Goal: Task Accomplishment & Management: Manage account settings

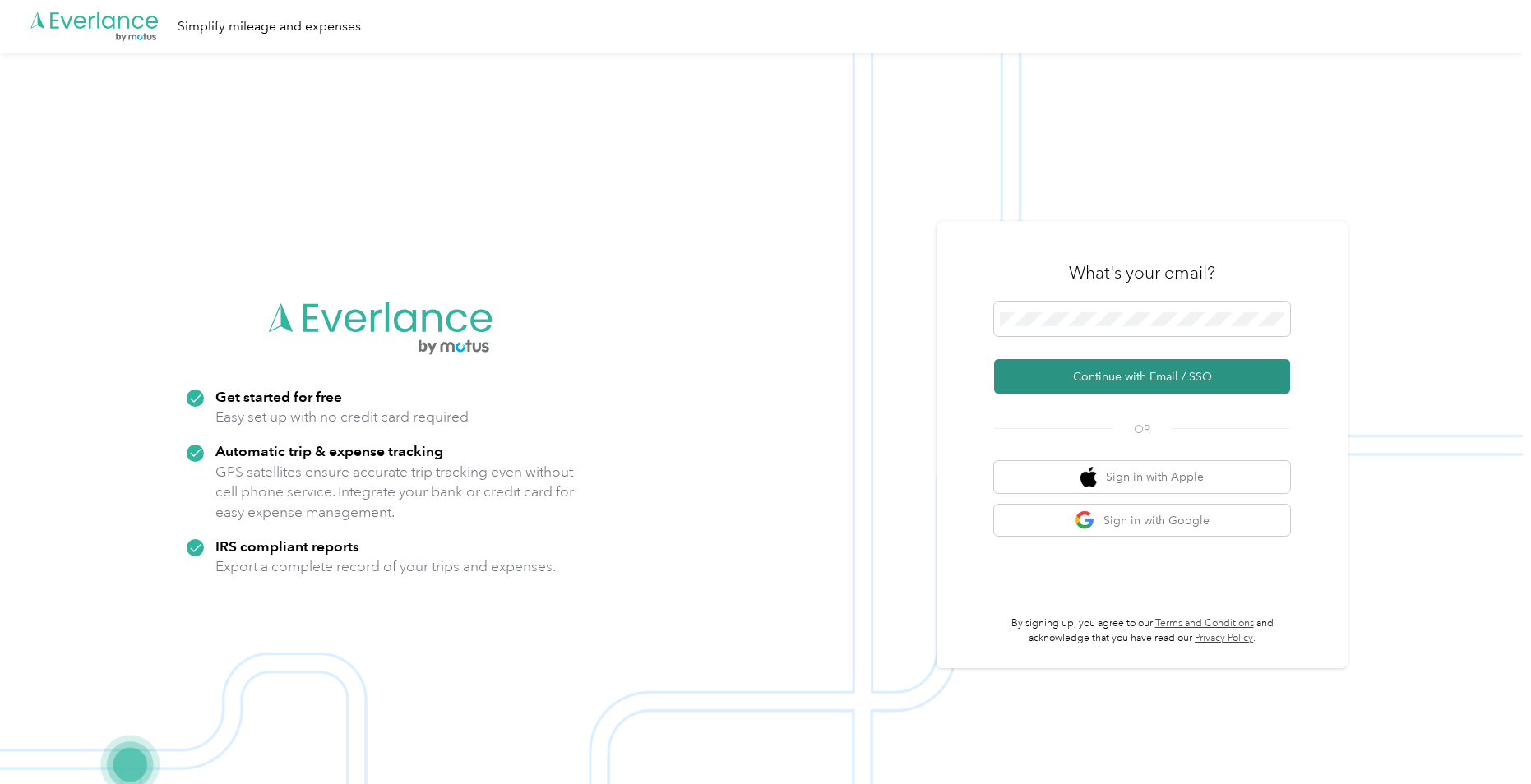
click at [1013, 384] on button "Continue with Email / SSO" at bounding box center [1142, 376] width 296 height 34
click at [1070, 382] on button "Continue with Email / SSO" at bounding box center [1142, 376] width 296 height 34
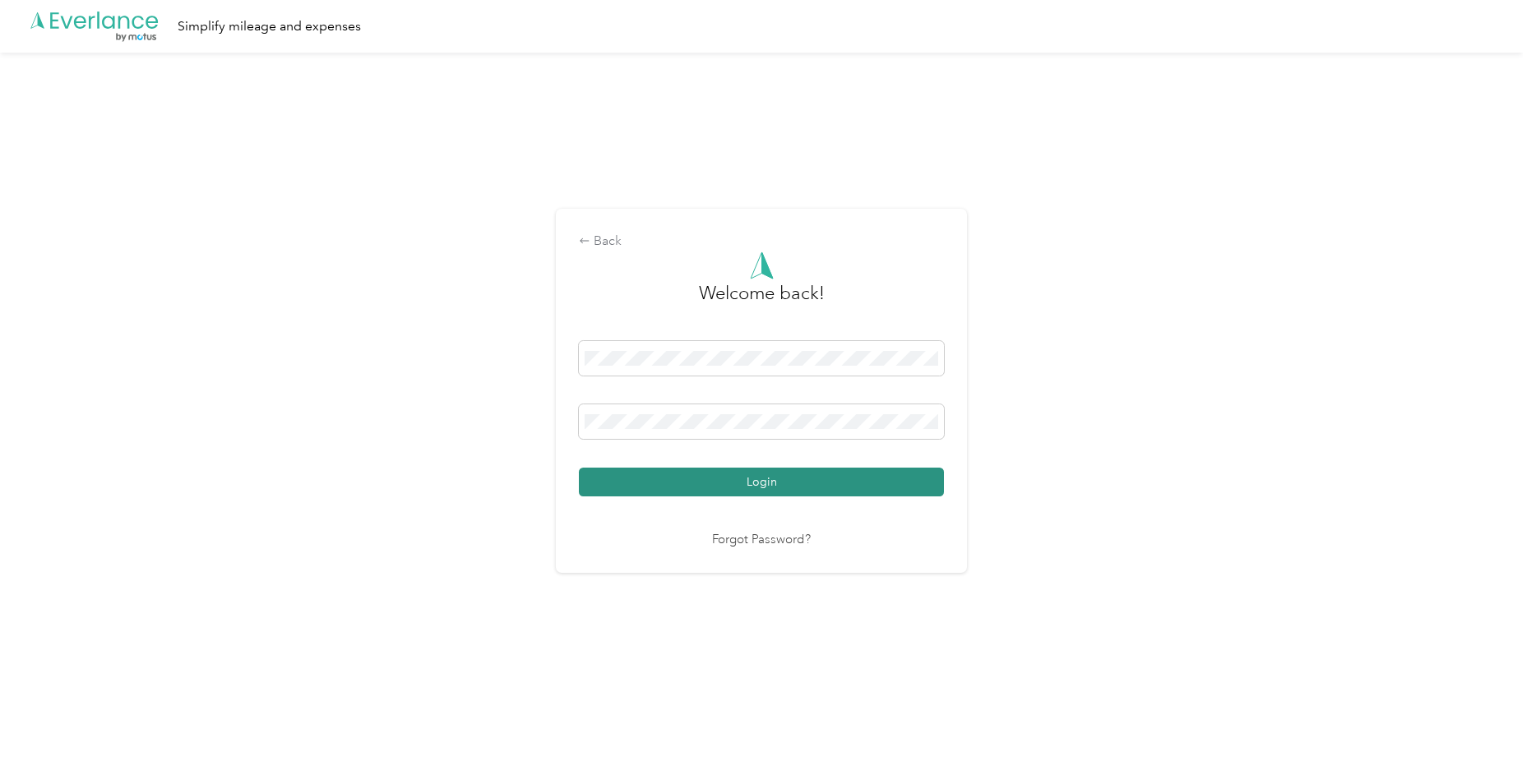
click at [748, 478] on button "Login" at bounding box center [761, 482] width 365 height 29
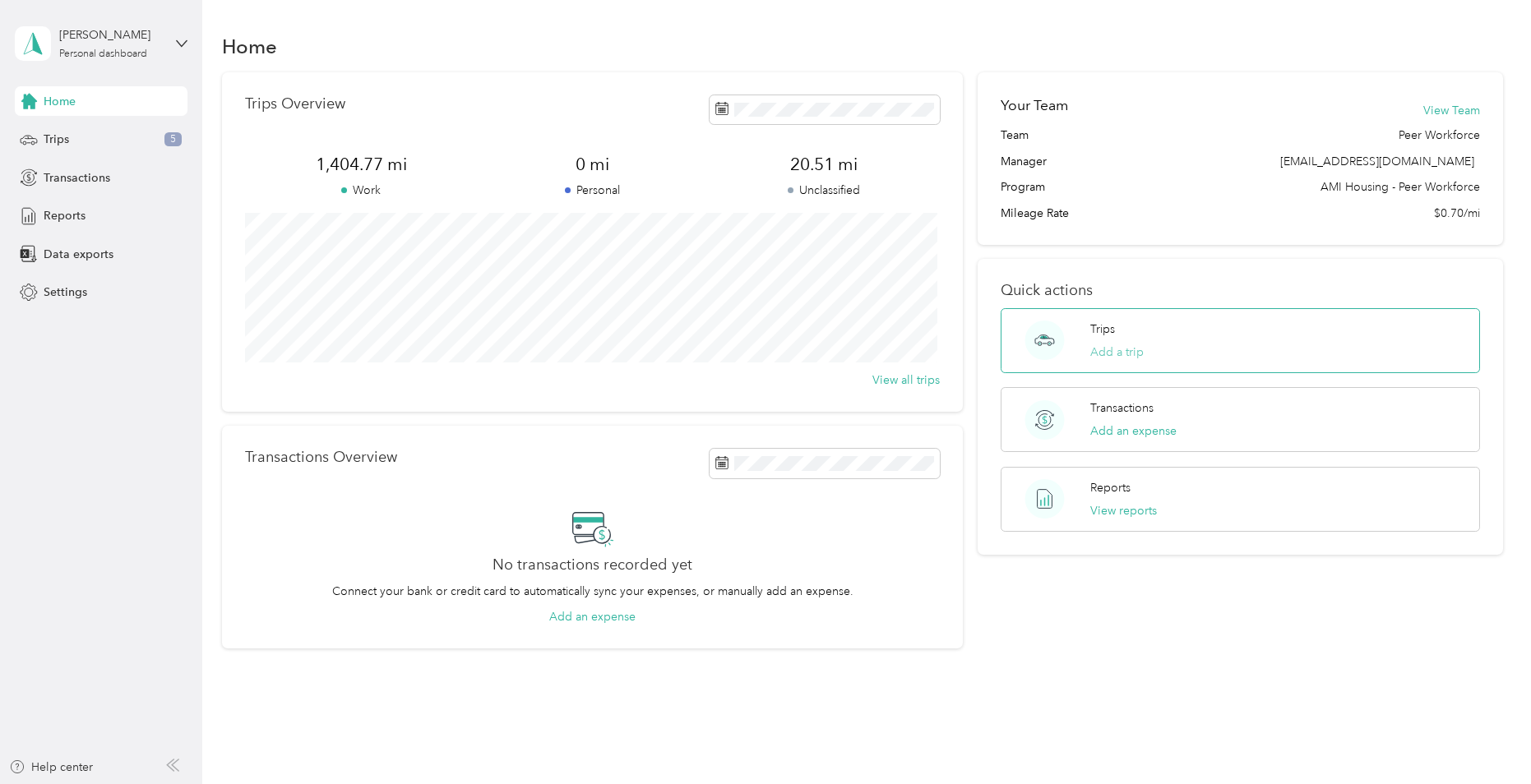
click at [1101, 349] on button "Add a trip" at bounding box center [1117, 352] width 53 height 17
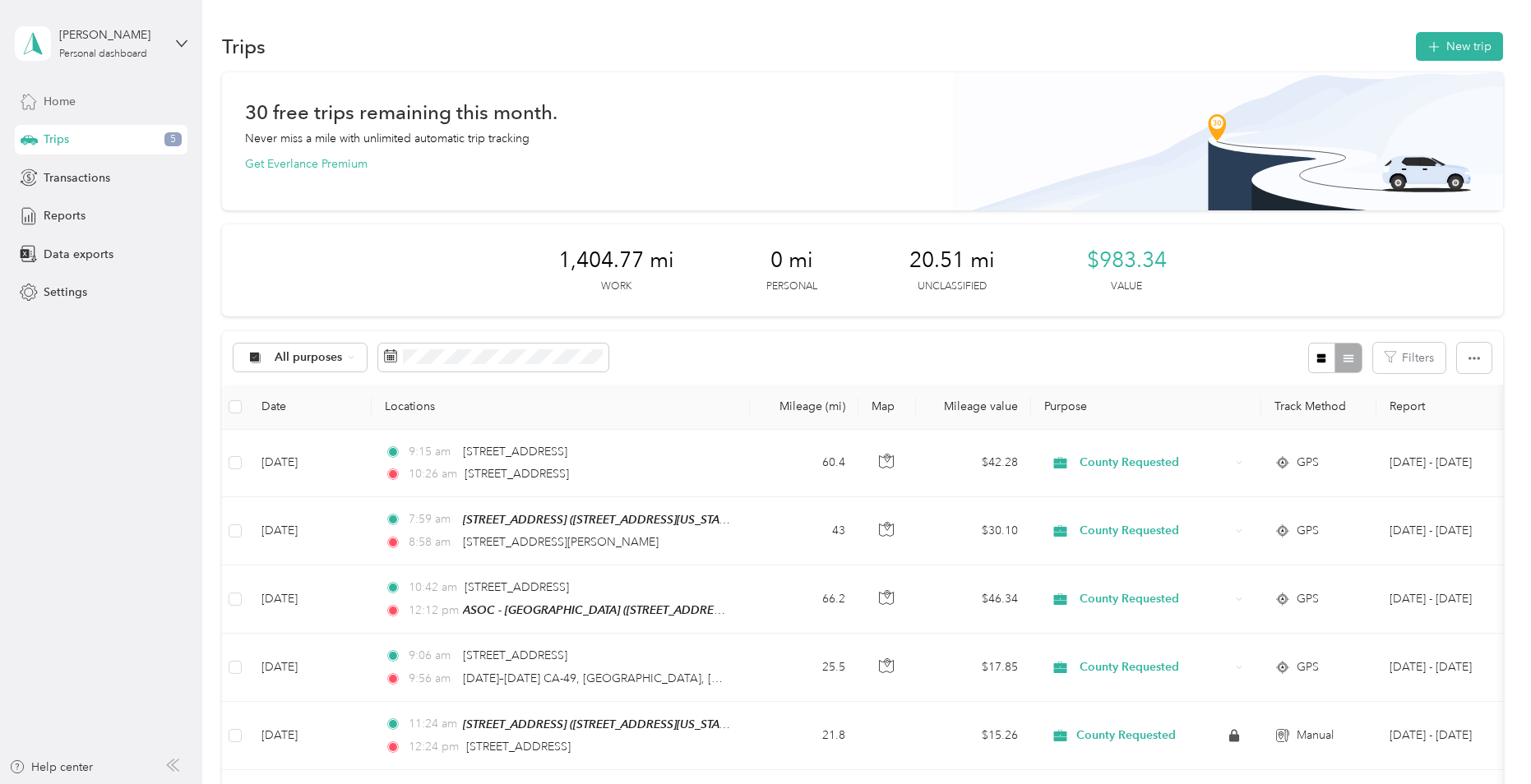
click at [51, 109] on span "Home" at bounding box center [60, 101] width 32 height 17
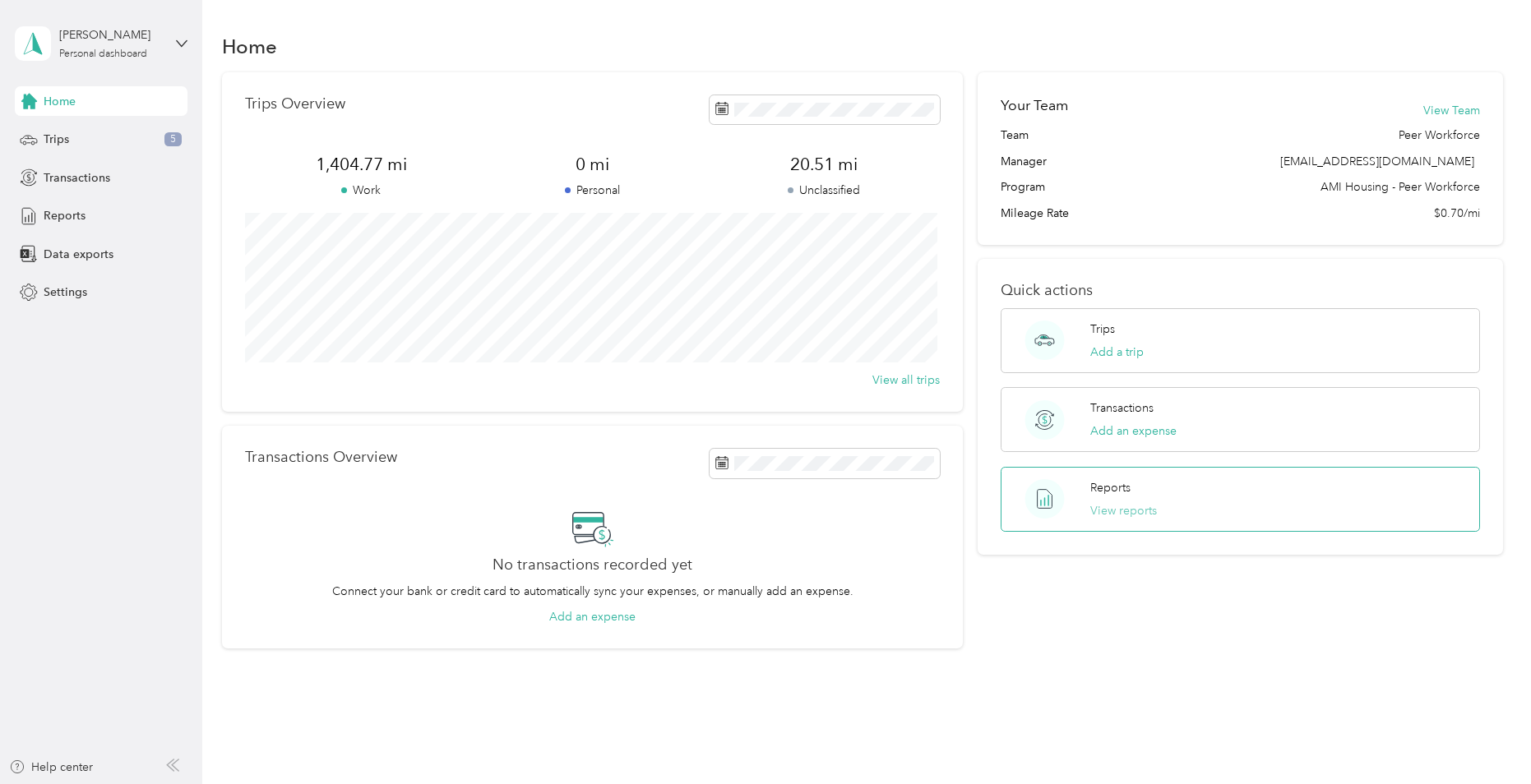
click at [1125, 507] on button "View reports" at bounding box center [1124, 511] width 67 height 17
